Goal: Task Accomplishment & Management: Manage account settings

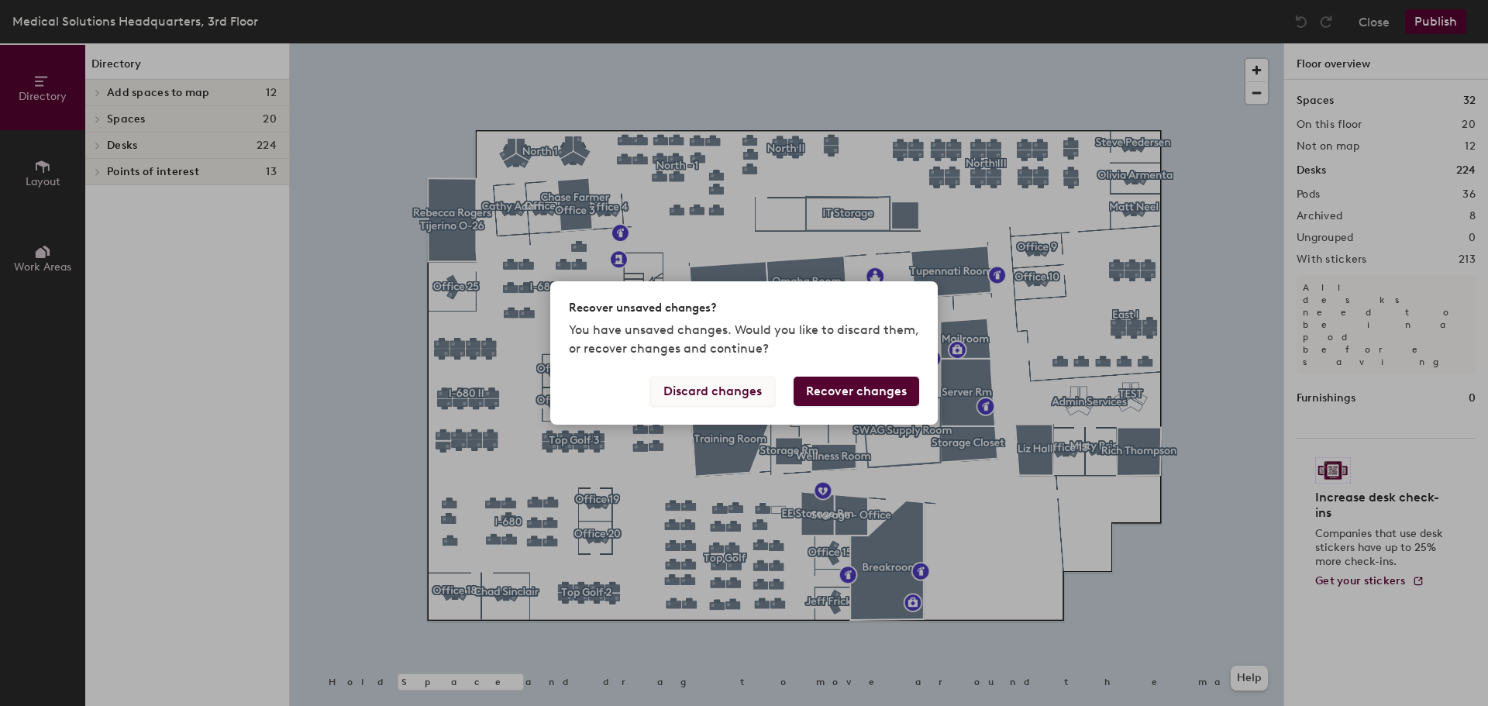
click at [763, 395] on button "Discard changes" at bounding box center [712, 391] width 125 height 29
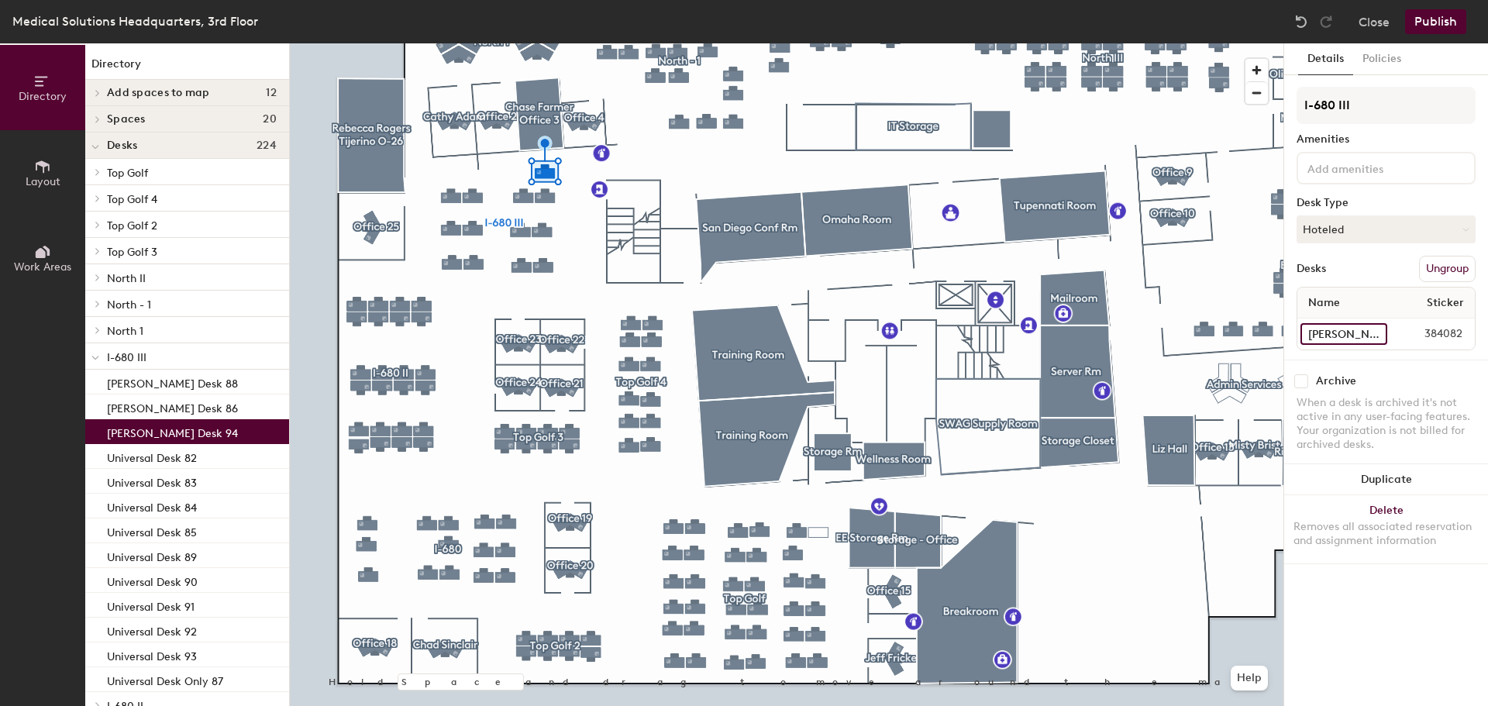
click at [1372, 336] on input "[PERSON_NAME] Desk 94" at bounding box center [1344, 334] width 87 height 22
click at [1345, 336] on input "[PERSON_NAME] Desk 94" at bounding box center [1344, 334] width 87 height 22
drag, startPoint x: 1370, startPoint y: 336, endPoint x: 1303, endPoint y: 336, distance: 67.4
click at [1303, 336] on input "[PERSON_NAME] Desk 94" at bounding box center [1344, 334] width 87 height 22
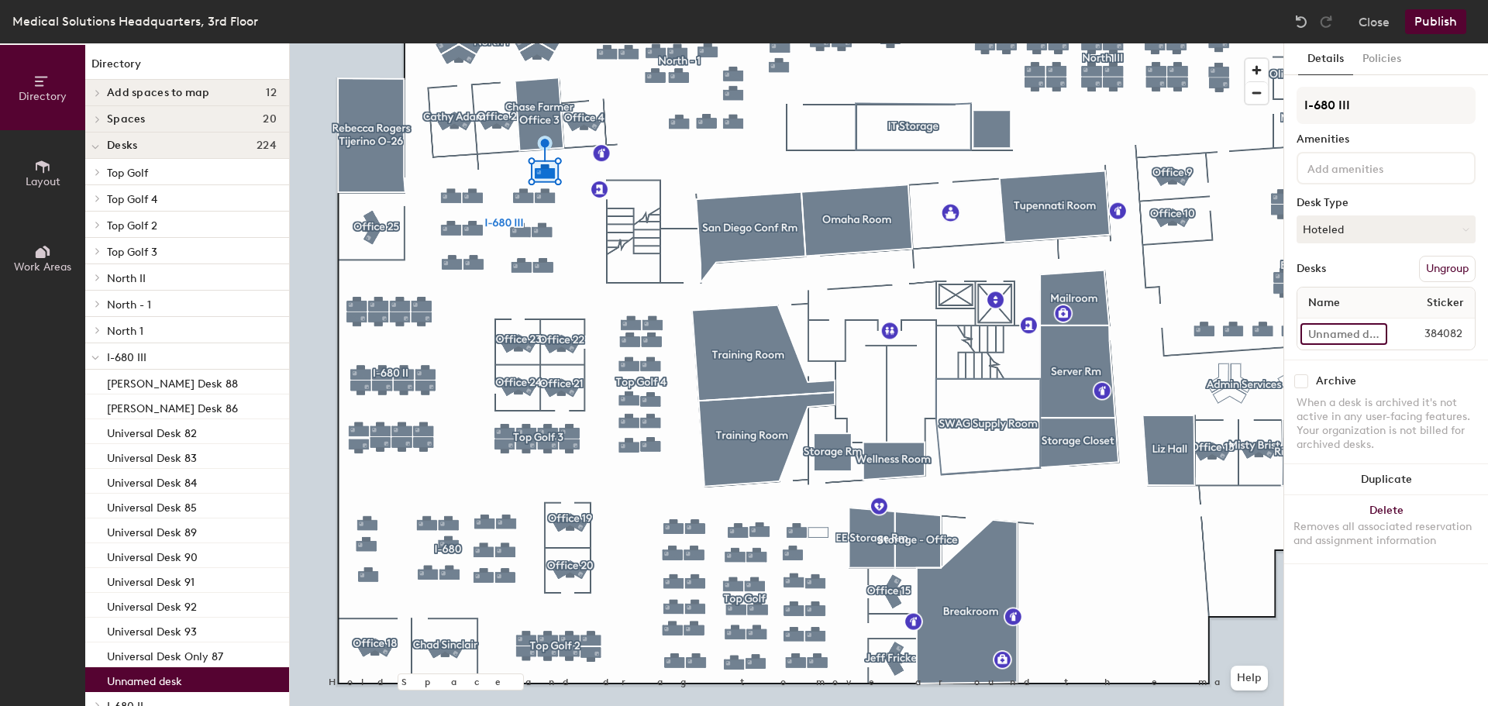
click at [1366, 340] on input at bounding box center [1344, 334] width 87 height 22
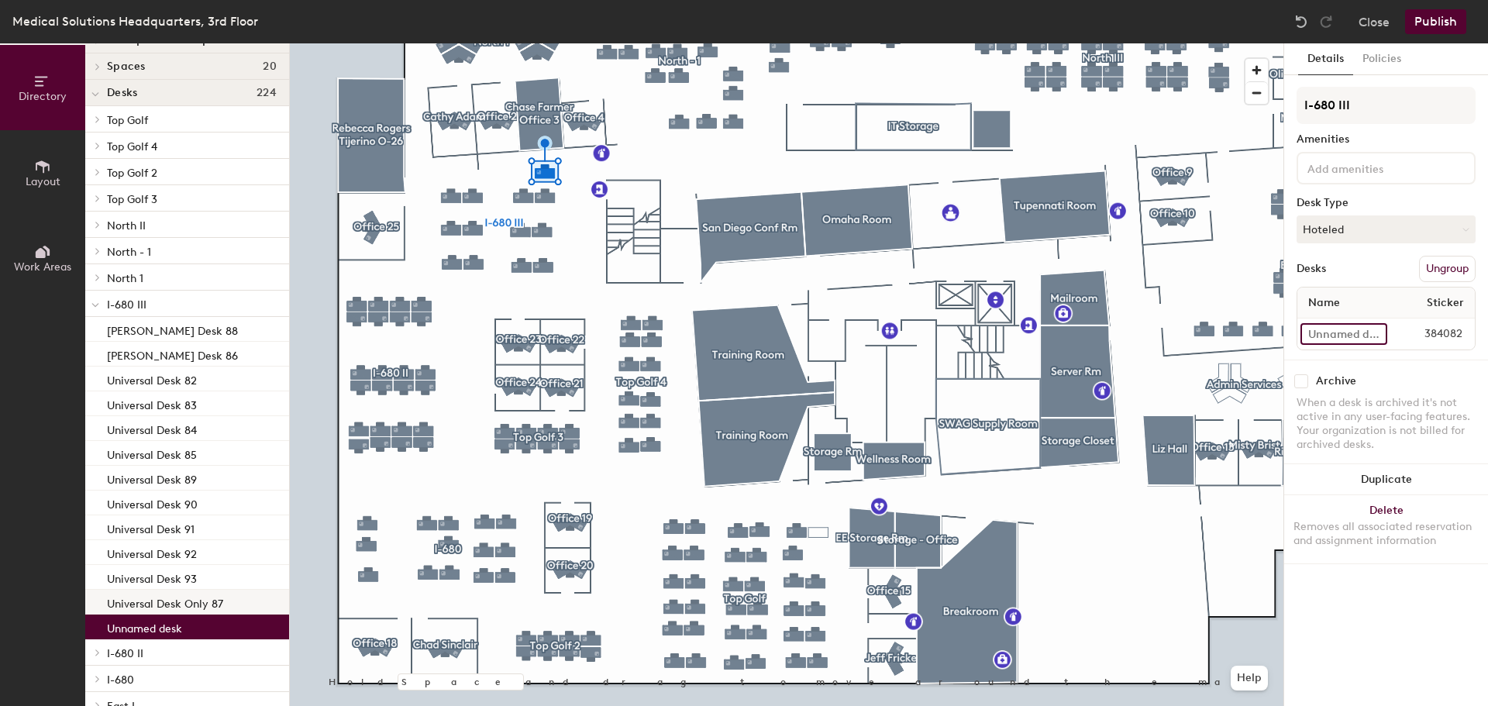
scroll to position [78, 0]
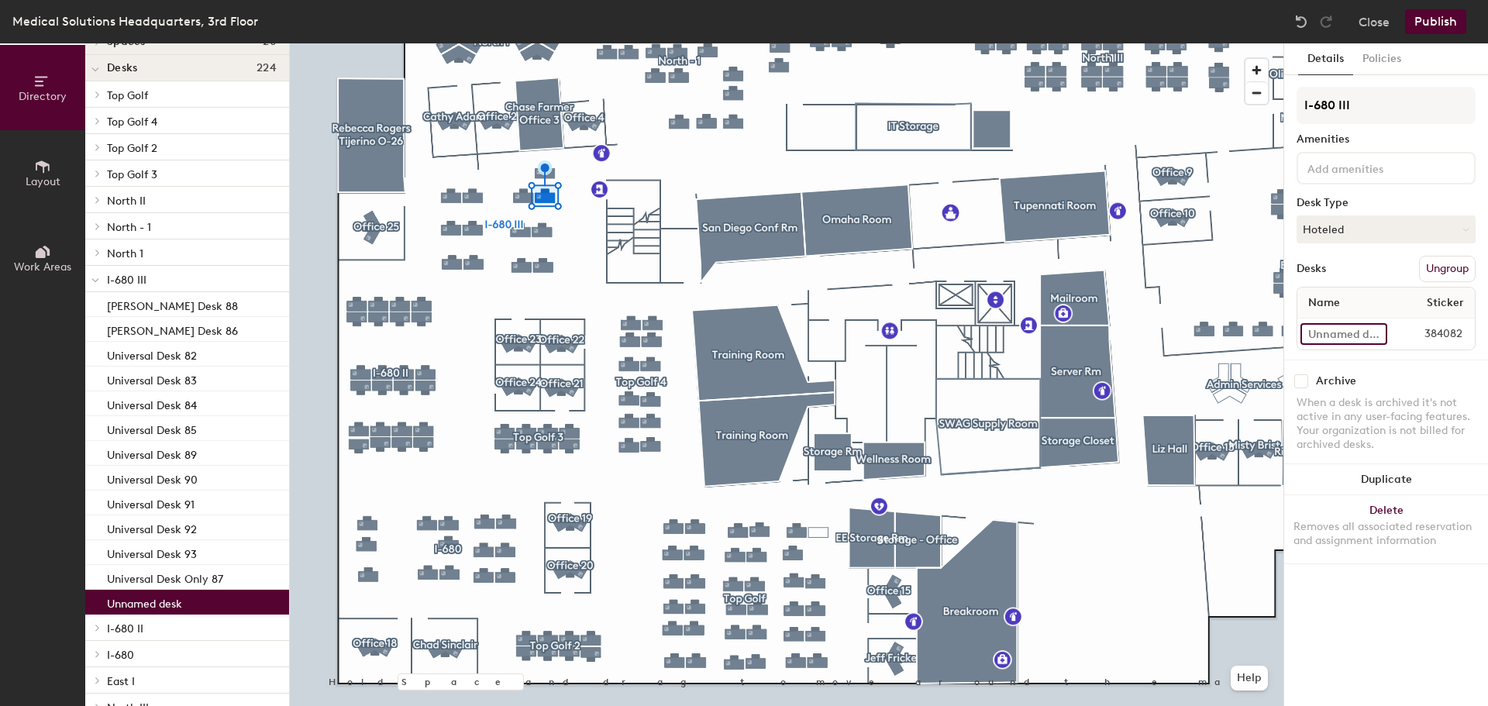
click at [1359, 329] on input at bounding box center [1344, 334] width 87 height 22
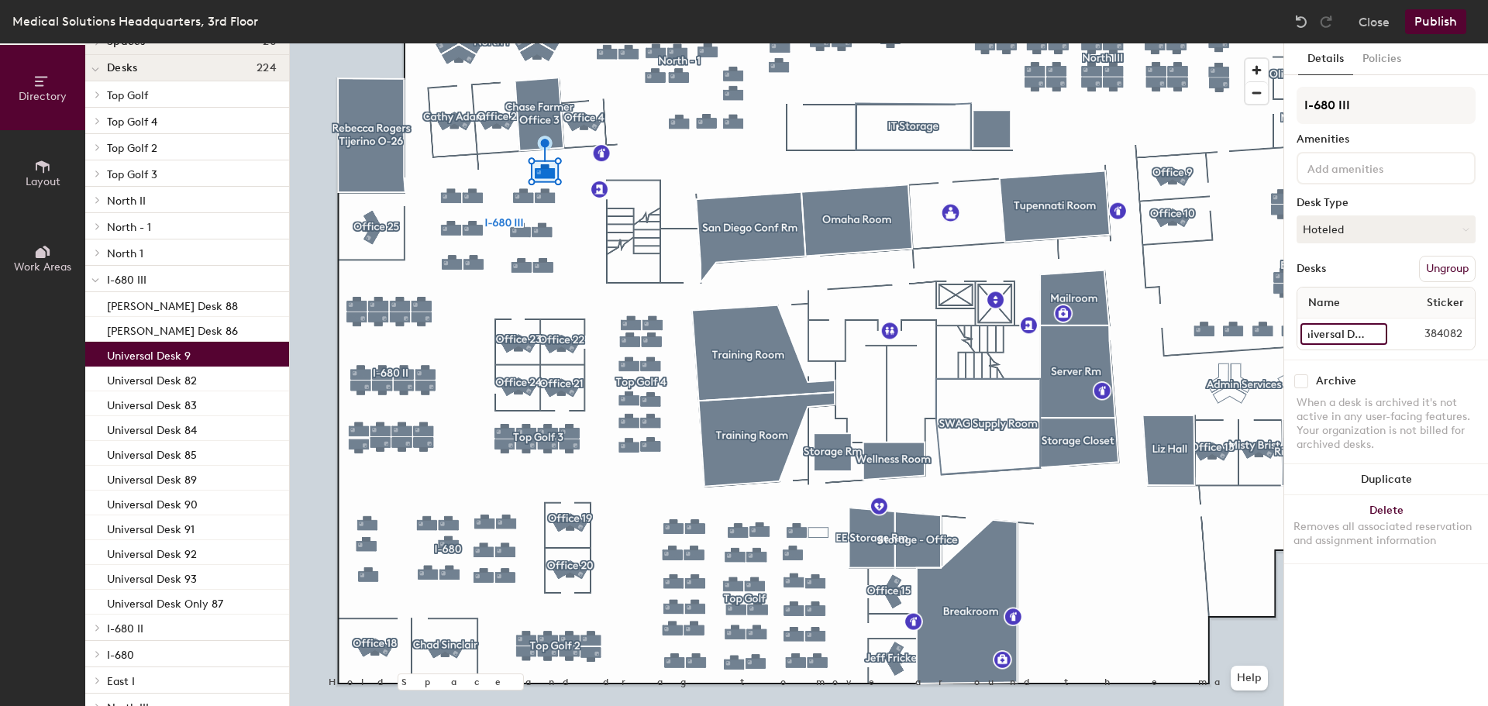
scroll to position [0, 19]
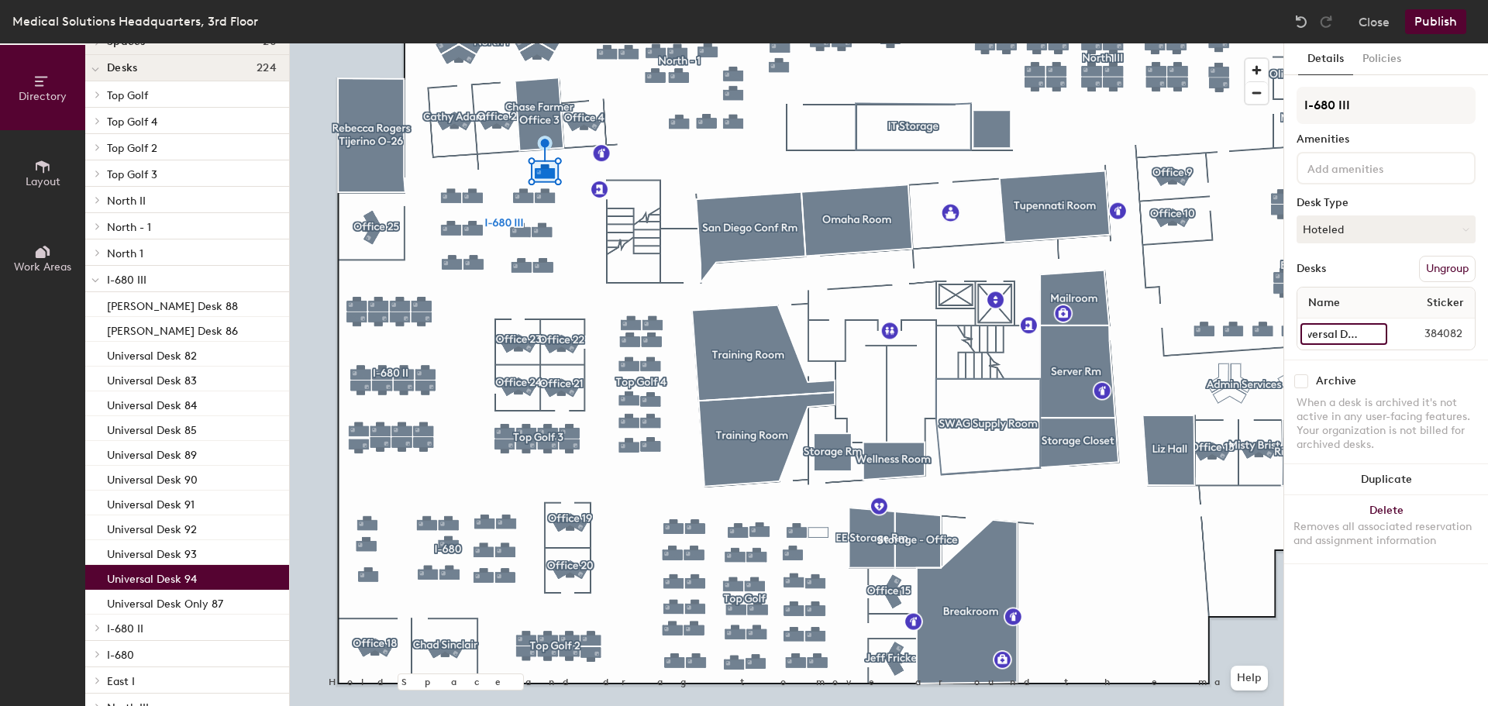
type input "Universal Desk 94"
click at [1439, 16] on button "Publish" at bounding box center [1435, 21] width 61 height 25
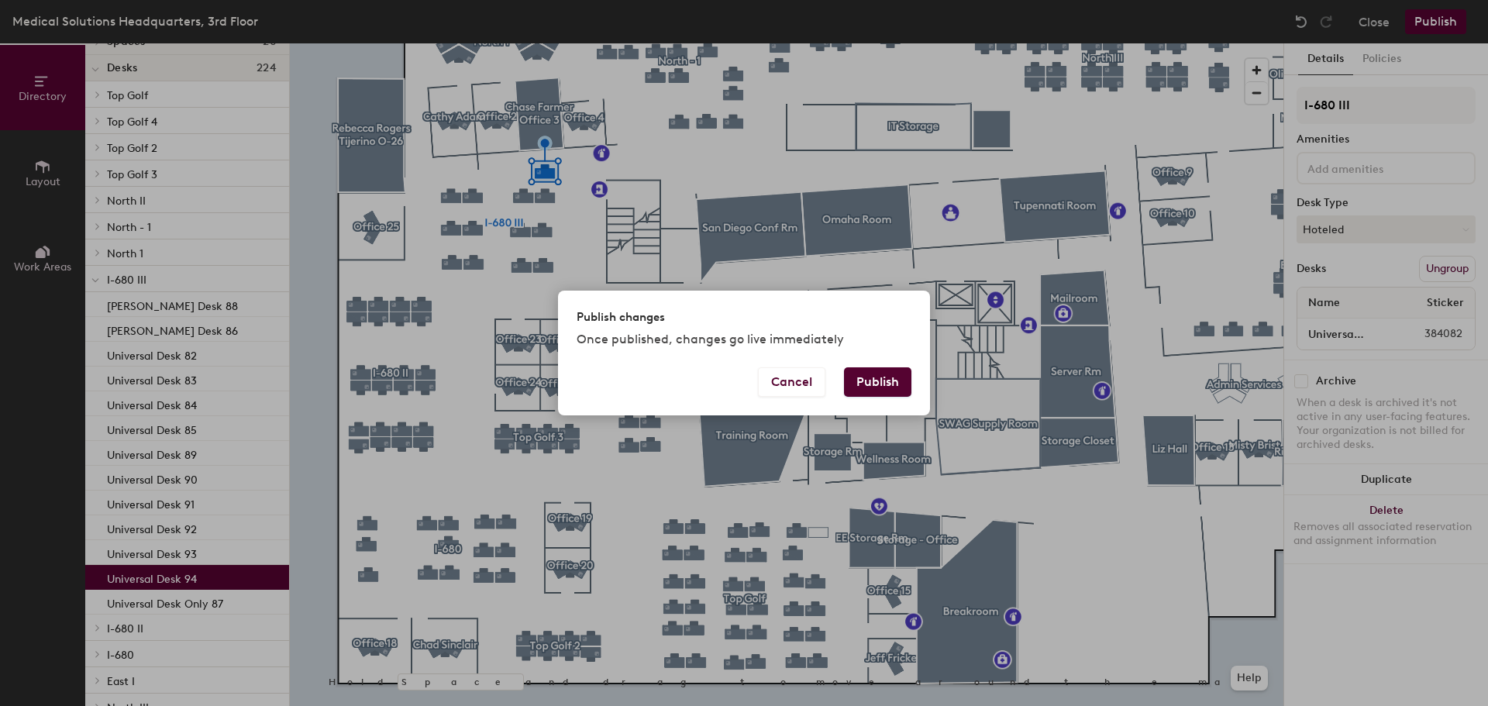
click at [856, 383] on button "Publish" at bounding box center [877, 381] width 67 height 29
